Goal: Task Accomplishment & Management: Manage account settings

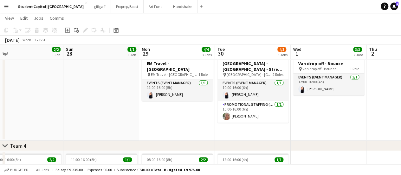
scroll to position [241, 0]
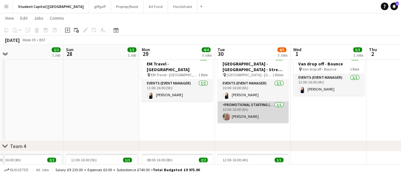
click at [251, 115] on app-card-role "Promotional Staffing (Brand Ambassadors) [DATE] 10:00-16:00 (6h) [PERSON_NAME]" at bounding box center [252, 112] width 71 height 22
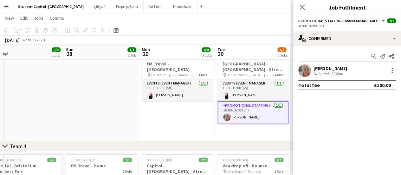
click at [326, 68] on div "[PERSON_NAME]" at bounding box center [331, 68] width 34 height 6
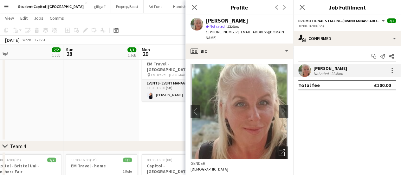
click at [392, 66] on div "[PERSON_NAME] Not rated 22.6km" at bounding box center [347, 70] width 108 height 13
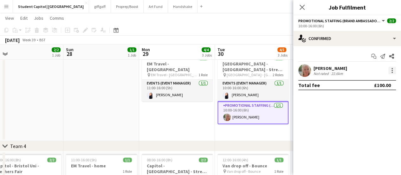
click at [392, 68] on div at bounding box center [392, 68] width 1 height 1
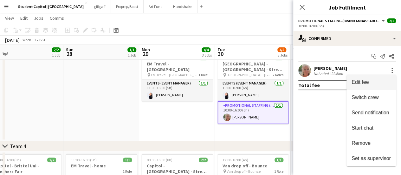
click at [376, 80] on span "Edit fee" at bounding box center [371, 82] width 39 height 6
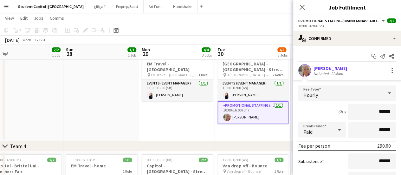
scroll to position [55, 0]
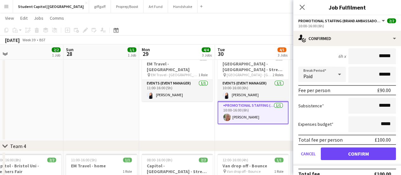
click at [241, 119] on app-card-role "Promotional Staffing (Brand Ambassadors) [DATE] 10:00-16:00 (6h) [PERSON_NAME]" at bounding box center [252, 112] width 71 height 23
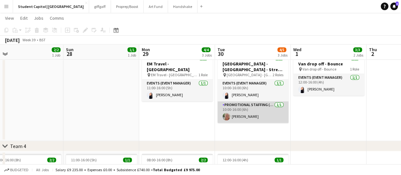
click at [241, 119] on app-card-role "Promotional Staffing (Brand Ambassadors) [DATE] 10:00-16:00 (6h) [PERSON_NAME]" at bounding box center [252, 112] width 71 height 22
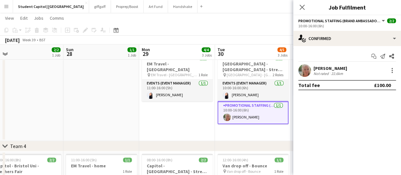
click at [297, 72] on div "[PERSON_NAME] Not rated 22.6km" at bounding box center [347, 70] width 108 height 13
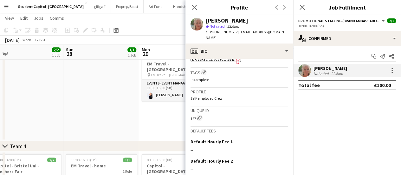
scroll to position [241, 0]
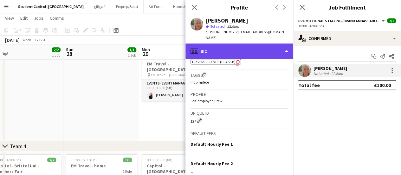
click at [284, 46] on div "profile Bio" at bounding box center [239, 50] width 108 height 15
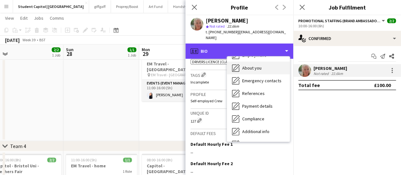
scroll to position [38, 0]
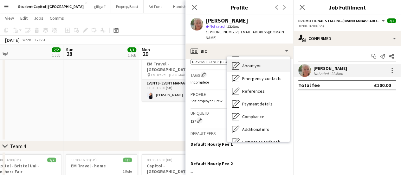
click at [261, 97] on div "Payment details Payment details" at bounding box center [258, 103] width 63 height 13
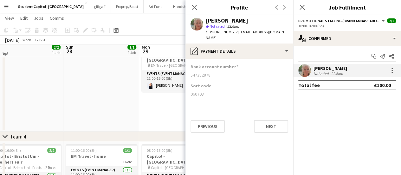
scroll to position [248, 0]
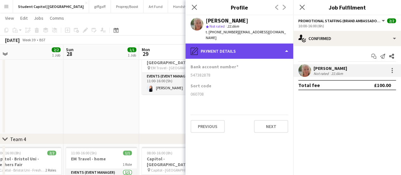
click at [290, 46] on div "pencil4 Payment details" at bounding box center [239, 50] width 108 height 15
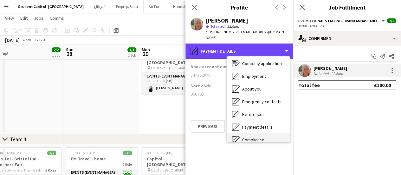
scroll to position [5, 0]
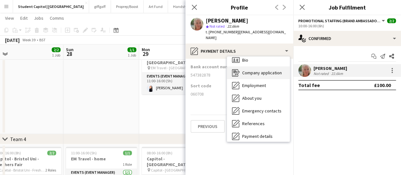
click at [249, 70] on span "Company application" at bounding box center [262, 73] width 40 height 6
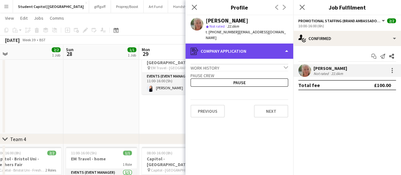
click at [236, 47] on div "register Company application" at bounding box center [239, 50] width 108 height 15
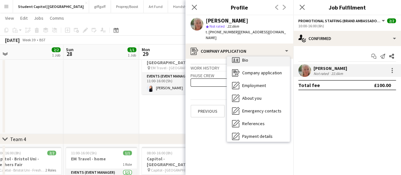
click at [242, 54] on div "Bio Bio" at bounding box center [258, 60] width 63 height 13
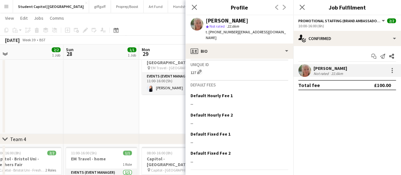
scroll to position [289, 0]
click at [88, 114] on app-date-cell at bounding box center [101, 88] width 76 height 92
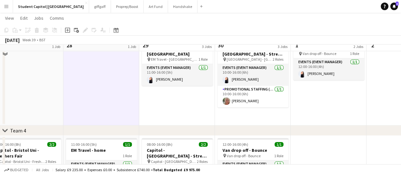
scroll to position [257, 0]
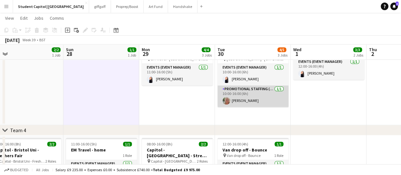
click at [236, 103] on app-card-role "Promotional Staffing (Brand Ambassadors) [DATE] 10:00-16:00 (6h) [PERSON_NAME]" at bounding box center [252, 96] width 71 height 22
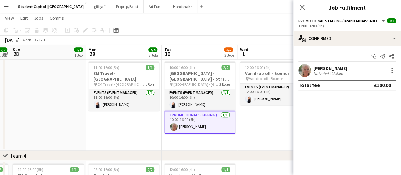
scroll to position [0, 217]
click at [306, 72] on app-user-avatar at bounding box center [304, 70] width 13 height 13
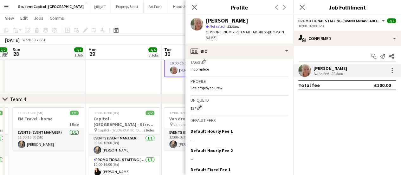
scroll to position [253, 0]
click at [115, 73] on app-date-cell "11:00-16:00 (5h) 1/1 EM Travel - [GEOGRAPHIC_DATA] pin EM Travel - Durham 1 Rol…" at bounding box center [124, 48] width 76 height 92
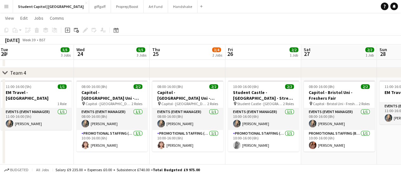
scroll to position [0, 153]
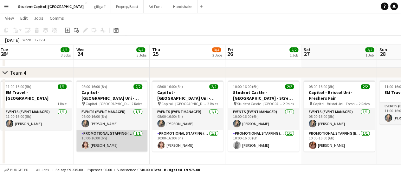
click at [115, 138] on app-card-role "Promotional Staffing (Brand Ambassadors) [DATE] 10:00-16:00 (6h) [PERSON_NAME]" at bounding box center [111, 141] width 71 height 22
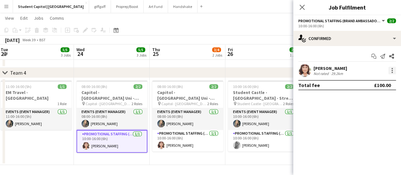
click at [392, 69] on div at bounding box center [392, 68] width 1 height 1
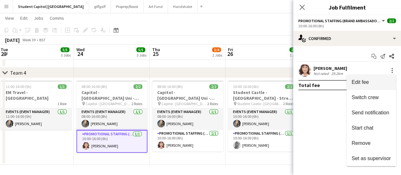
click at [373, 80] on span "Edit fee" at bounding box center [371, 82] width 39 height 6
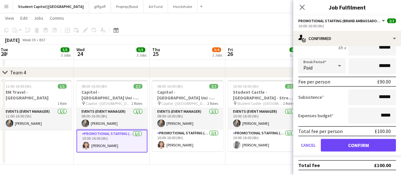
scroll to position [0, 0]
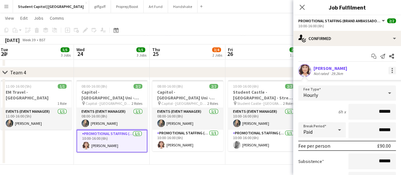
click at [388, 70] on div at bounding box center [392, 71] width 8 height 8
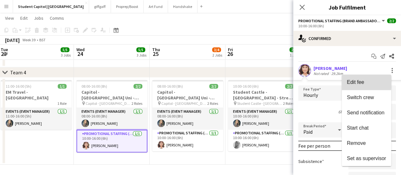
click at [366, 81] on span "Edit fee" at bounding box center [366, 82] width 39 height 6
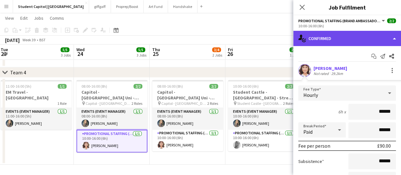
click at [394, 39] on div "single-neutral-actions-check-2 Confirmed" at bounding box center [347, 38] width 108 height 15
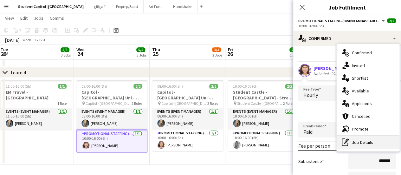
click at [353, 145] on div "pen-write Job Details" at bounding box center [368, 142] width 63 height 13
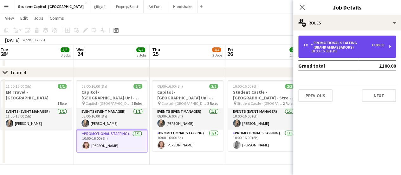
click at [389, 44] on div "1 x Promotional Staffing (Brand Ambassadors) £100.00 10:00-16:00 (6h)" at bounding box center [347, 47] width 98 height 22
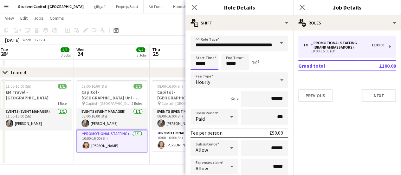
click at [204, 61] on input "*****" at bounding box center [205, 62] width 28 height 16
type input "*****"
click at [199, 70] on div at bounding box center [198, 73] width 13 height 6
click at [240, 61] on input "*****" at bounding box center [235, 62] width 28 height 16
type input "*****"
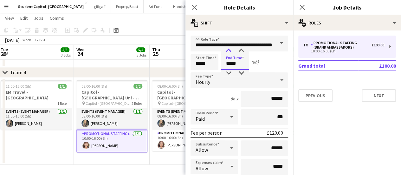
click at [232, 50] on div at bounding box center [228, 51] width 13 height 6
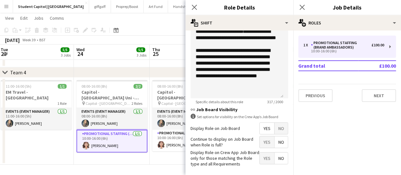
scroll to position [254, 0]
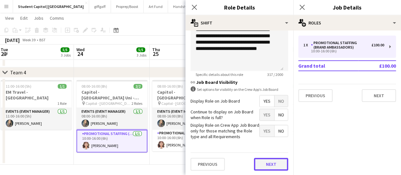
click at [264, 158] on button "Next" at bounding box center [271, 164] width 34 height 13
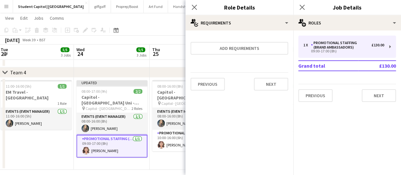
scroll to position [0, 0]
click at [156, 163] on app-date-cell "08:00-16:00 (8h) 2/2 Capitol - [GEOGRAPHIC_DATA] Uni - Freshers Fair pin Capito…" at bounding box center [188, 123] width 76 height 92
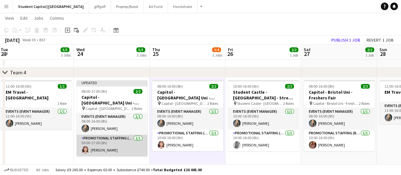
click at [123, 152] on app-card-role "Promotional Staffing (Brand Ambassadors) [DATE] 09:00-17:00 (8h) [PERSON_NAME]" at bounding box center [111, 145] width 71 height 22
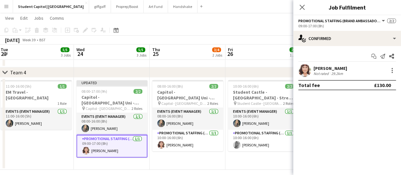
click at [283, 43] on div "[DATE] Week 39 • BST Publish 1 job Revert 1 job" at bounding box center [200, 40] width 401 height 9
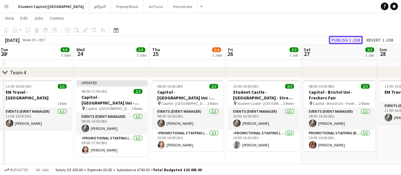
click at [337, 37] on button "Publish 1 job" at bounding box center [346, 40] width 34 height 8
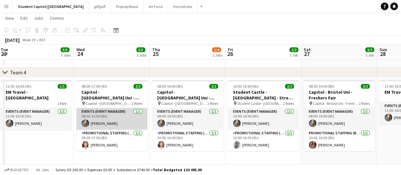
click at [116, 118] on app-card-role "Events (Event Manager) [DATE] 08:00-16:00 (8h) [PERSON_NAME]" at bounding box center [111, 119] width 71 height 22
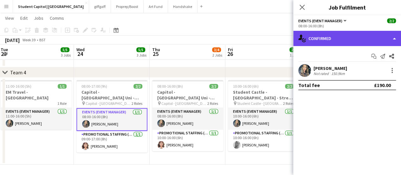
click at [396, 42] on div "single-neutral-actions-check-2 Confirmed" at bounding box center [347, 38] width 108 height 15
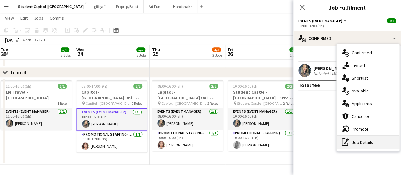
click at [366, 139] on div "pen-write Job Details" at bounding box center [368, 142] width 63 height 13
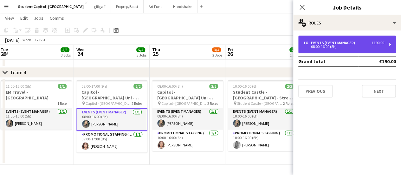
click at [391, 40] on div "1 x Events (Event Manager) £190.00 08:00-16:00 (8h)" at bounding box center [347, 45] width 98 height 18
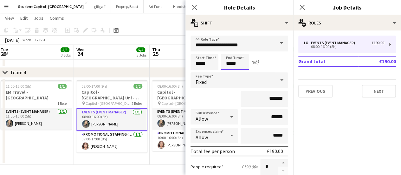
click at [233, 65] on input "*****" at bounding box center [235, 62] width 28 height 16
click at [240, 54] on div at bounding box center [241, 51] width 13 height 6
click at [241, 71] on div at bounding box center [241, 73] width 13 height 6
click at [230, 50] on div at bounding box center [228, 51] width 13 height 6
type input "*****"
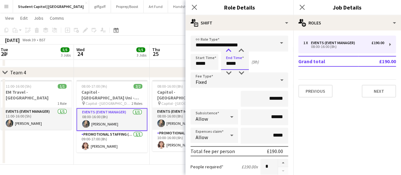
click at [230, 50] on div at bounding box center [228, 51] width 13 height 6
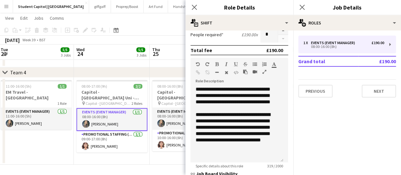
scroll to position [5, 0]
click at [374, 90] on button "Next" at bounding box center [379, 91] width 34 height 13
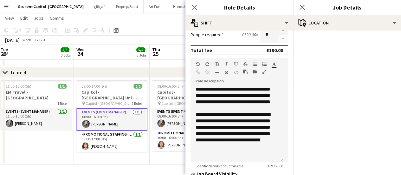
scroll to position [191, 0]
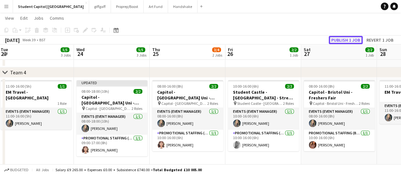
click at [347, 37] on button "Publish 1 job" at bounding box center [346, 40] width 34 height 8
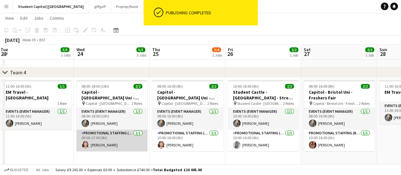
click at [105, 143] on app-card-role "Promotional Staffing (Brand Ambassadors) [DATE] 09:00-17:00 (8h) [PERSON_NAME]" at bounding box center [111, 140] width 71 height 22
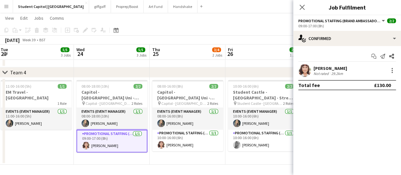
click at [111, 141] on app-card-role "Promotional Staffing (Brand Ambassadors) [DATE] 09:00-17:00 (8h) [PERSON_NAME]" at bounding box center [111, 140] width 71 height 23
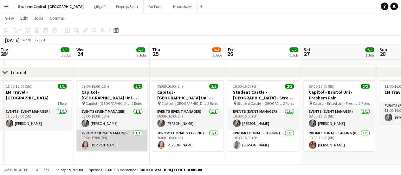
click at [111, 141] on app-card-role "Promotional Staffing (Brand Ambassadors) [DATE] 09:00-17:00 (8h) [PERSON_NAME]" at bounding box center [111, 140] width 71 height 22
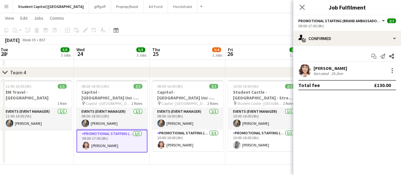
click at [307, 71] on app-user-avatar at bounding box center [304, 70] width 13 height 13
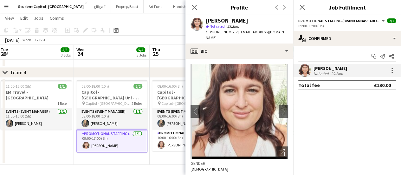
drag, startPoint x: 241, startPoint y: 40, endPoint x: 238, endPoint y: 34, distance: 6.3
click at [238, 34] on div "t. [PHONE_NUMBER] | [EMAIL_ADDRESS][DOMAIN_NAME]" at bounding box center [247, 34] width 82 height 11
copy span "[EMAIL_ADDRESS][DOMAIN_NAME]"
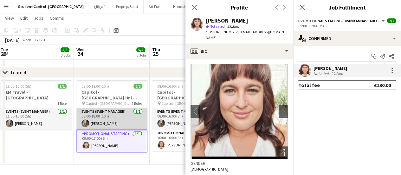
click at [123, 108] on app-card-role "Events (Event Manager) [DATE] 08:00-18:00 (10h) [PERSON_NAME]" at bounding box center [111, 119] width 71 height 22
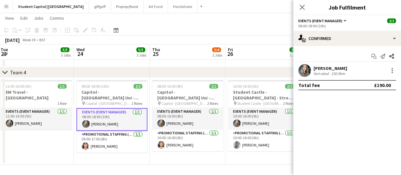
click at [304, 66] on app-user-avatar at bounding box center [304, 70] width 13 height 13
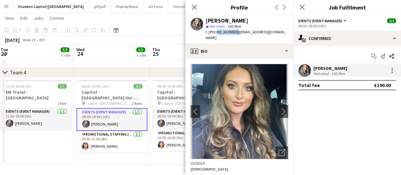
drag, startPoint x: 233, startPoint y: 31, endPoint x: 215, endPoint y: 33, distance: 18.2
click at [215, 33] on span "t. [PHONE_NUMBER]" at bounding box center [222, 31] width 33 height 5
copy span "7584297707"
click at [167, 159] on app-date-cell "08:00-16:00 (8h) 2/2 Capitol - [GEOGRAPHIC_DATA] Uni - Freshers Fair pin Capito…" at bounding box center [188, 120] width 76 height 87
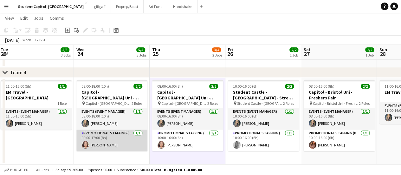
click at [106, 135] on app-card-role "Promotional Staffing (Brand Ambassadors) [DATE] 09:00-17:00 (8h) [PERSON_NAME]" at bounding box center [111, 140] width 71 height 22
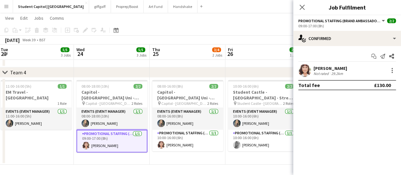
click at [306, 74] on app-user-avatar at bounding box center [304, 70] width 13 height 13
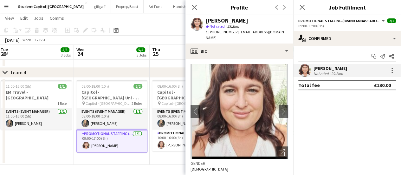
drag, startPoint x: 238, startPoint y: 32, endPoint x: 238, endPoint y: 36, distance: 4.4
click at [238, 36] on div "t. [PHONE_NUMBER] | [EMAIL_ADDRESS][DOMAIN_NAME]" at bounding box center [247, 34] width 82 height 11
copy span "[EMAIL_ADDRESS][DOMAIN_NAME]"
click at [43, 145] on app-date-cell "11:00-16:00 (5h) 1/1 EM Travel - [GEOGRAPHIC_DATA] 1 Role Events (Event Manager…" at bounding box center [36, 120] width 76 height 87
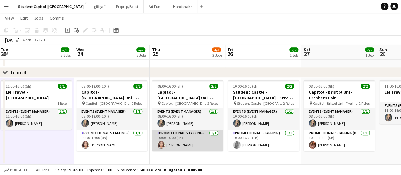
scroll to position [0, 213]
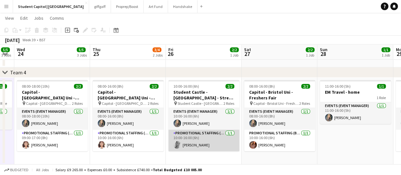
click at [185, 137] on app-card-role "Promotional Staffing (Brand Ambassadors) [DATE] 10:00-16:00 (6h) [PERSON_NAME]" at bounding box center [203, 140] width 71 height 22
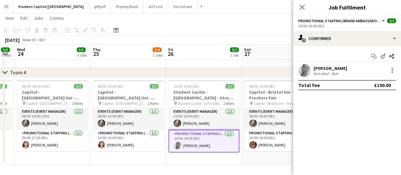
click at [306, 68] on app-user-avatar at bounding box center [304, 70] width 13 height 13
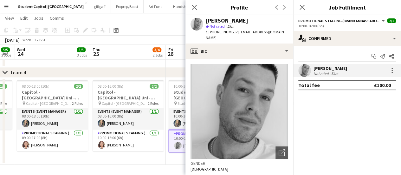
drag, startPoint x: 242, startPoint y: 40, endPoint x: 236, endPoint y: 33, distance: 8.8
click at [236, 33] on div "t. [PHONE_NUMBER] | [EMAIL_ADDRESS][DOMAIN_NAME]" at bounding box center [247, 34] width 82 height 11
copy span "[EMAIL_ADDRESS][DOMAIN_NAME]"
click at [171, 119] on app-card-role "Events (Event Manager) [DATE] 10:00-16:00 (6h) [PERSON_NAME]" at bounding box center [203, 119] width 71 height 22
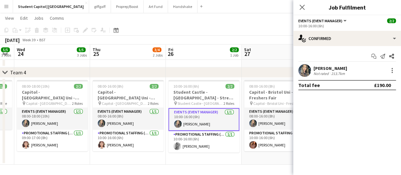
click at [307, 71] on app-user-avatar at bounding box center [304, 70] width 13 height 13
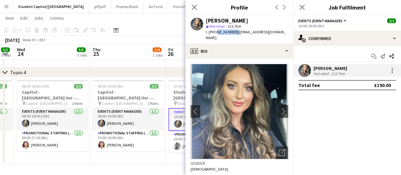
drag, startPoint x: 233, startPoint y: 32, endPoint x: 214, endPoint y: 32, distance: 18.4
click at [214, 32] on span "t. [PHONE_NUMBER]" at bounding box center [222, 31] width 33 height 5
copy span "7584297707"
click at [144, 163] on app-date-cell "08:00-16:00 (8h) 2/2 Capitol - [GEOGRAPHIC_DATA] Uni - Freshers Fair pin Capito…" at bounding box center [128, 120] width 76 height 87
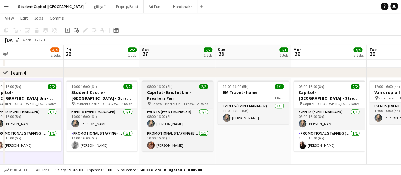
scroll to position [0, 164]
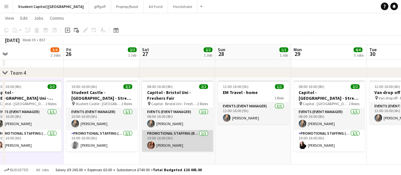
click at [169, 141] on app-card-role "Promotional Staffing (Brand Ambassadors) [DATE] 10:00-16:00 (6h) [PERSON_NAME]" at bounding box center [177, 141] width 71 height 22
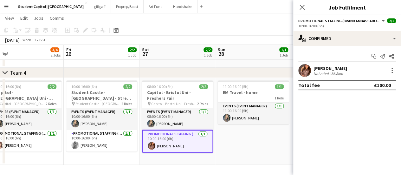
click at [304, 68] on app-user-avatar at bounding box center [304, 70] width 13 height 13
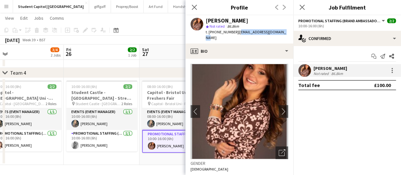
drag, startPoint x: 282, startPoint y: 33, endPoint x: 236, endPoint y: 35, distance: 46.0
click at [236, 35] on div "t. [PHONE_NUMBER] | [EMAIL_ADDRESS][DOMAIN_NAME]" at bounding box center [247, 34] width 82 height 11
copy span "[EMAIL_ADDRESS][DOMAIN_NAME]"
click at [156, 155] on app-date-cell "08:00-16:00 (8h) 2/2 Capitol - Bristol Uni - Freshers Fair pin Capitol - Bristo…" at bounding box center [177, 121] width 76 height 87
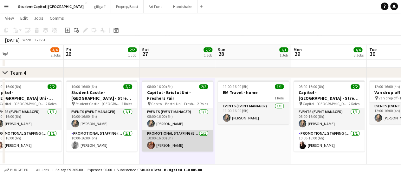
click at [172, 139] on app-card-role "Promotional Staffing (Brand Ambassadors) [DATE] 10:00-16:00 (6h) [PERSON_NAME]" at bounding box center [177, 141] width 71 height 22
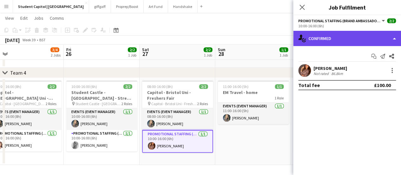
click at [394, 38] on div "single-neutral-actions-check-2 Confirmed" at bounding box center [347, 38] width 108 height 15
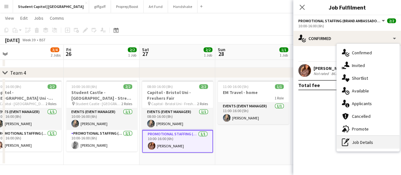
click at [368, 139] on div "pen-write Job Details" at bounding box center [368, 142] width 63 height 13
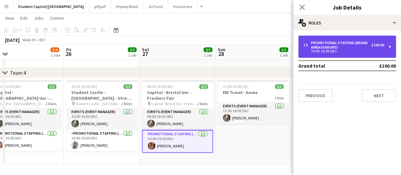
click at [390, 46] on div "1 x Promotional Staffing (Brand Ambassadors) £100.00 10:00-16:00 (6h)" at bounding box center [347, 47] width 98 height 22
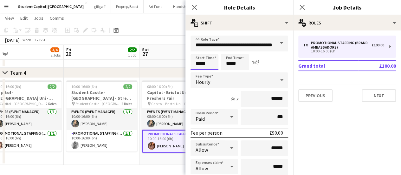
click at [200, 64] on input "*****" at bounding box center [205, 62] width 28 height 16
click at [198, 72] on div at bounding box center [198, 73] width 13 height 6
click at [203, 63] on input "*****" at bounding box center [205, 62] width 28 height 16
click at [205, 64] on input "*****" at bounding box center [205, 62] width 28 height 16
type input "*****"
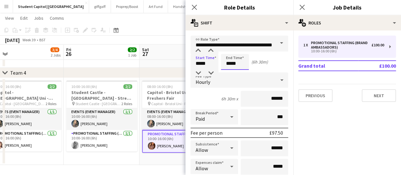
click at [230, 61] on input "*****" at bounding box center [235, 62] width 28 height 16
click at [228, 50] on div at bounding box center [228, 51] width 13 height 6
type input "*****"
click at [228, 50] on div at bounding box center [228, 51] width 13 height 6
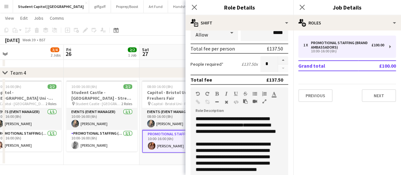
scroll to position [134, 0]
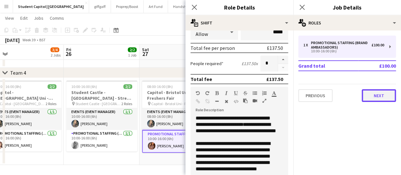
click at [381, 96] on button "Next" at bounding box center [379, 95] width 34 height 13
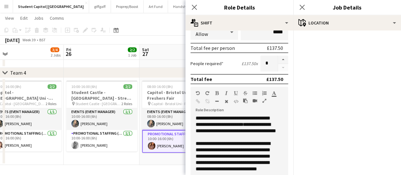
scroll to position [222, 0]
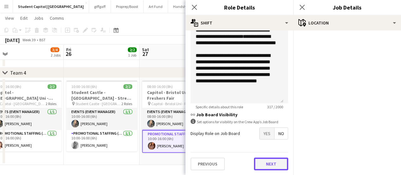
click at [270, 163] on button "Next" at bounding box center [271, 163] width 34 height 13
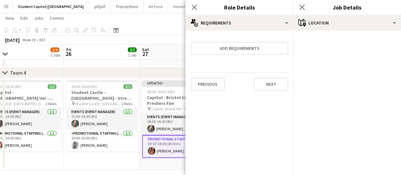
click at [123, 167] on app-date-cell "10:00-16:00 (6h) 2/2 Student Castle - [GEOGRAPHIC_DATA] - Street Team pin [GEOG…" at bounding box center [102, 124] width 76 height 92
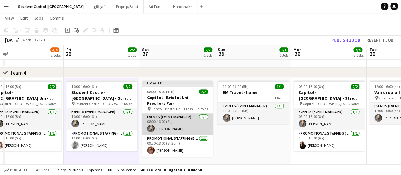
click at [171, 116] on app-card-role "Events (Event Manager) [DATE] 08:00-16:00 (8h) [PERSON_NAME]" at bounding box center [177, 124] width 71 height 22
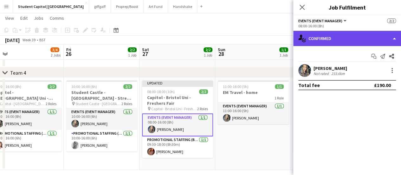
click at [395, 40] on div "single-neutral-actions-check-2 Confirmed" at bounding box center [347, 38] width 108 height 15
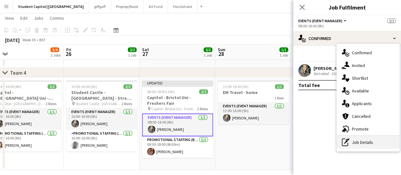
click at [367, 139] on div "pen-write Job Details" at bounding box center [368, 142] width 63 height 13
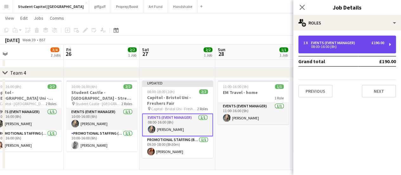
click at [351, 43] on div "Events (Event Manager)" at bounding box center [334, 43] width 47 height 4
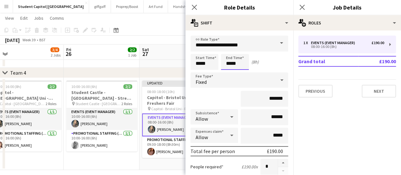
click at [229, 67] on input "*****" at bounding box center [235, 62] width 28 height 16
click at [228, 54] on div at bounding box center [228, 51] width 13 height 6
type input "*****"
click at [228, 54] on div at bounding box center [228, 51] width 13 height 6
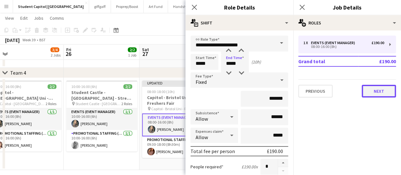
click at [372, 92] on button "Next" at bounding box center [379, 91] width 34 height 13
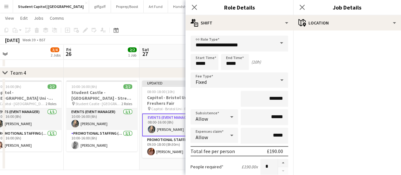
click at [131, 166] on app-date-cell "10:00-16:00 (6h) 2/2 Student Castle - [GEOGRAPHIC_DATA] - Street Team pin [GEOG…" at bounding box center [102, 124] width 76 height 92
